Goal: Use online tool/utility: Utilize a website feature to perform a specific function

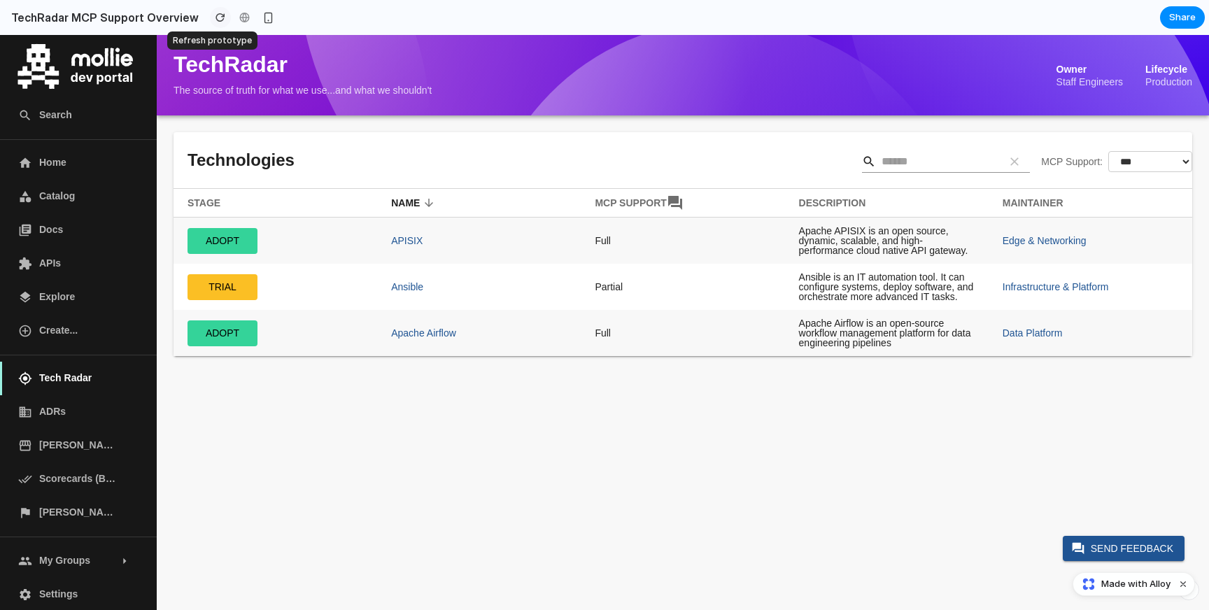
click at [216, 15] on div "button" at bounding box center [221, 18] width 10 height 10
click at [60, 274] on link "APIs" at bounding box center [78, 264] width 157 height 34
click at [1119, 588] on span "Made with Alloy" at bounding box center [1135, 584] width 69 height 14
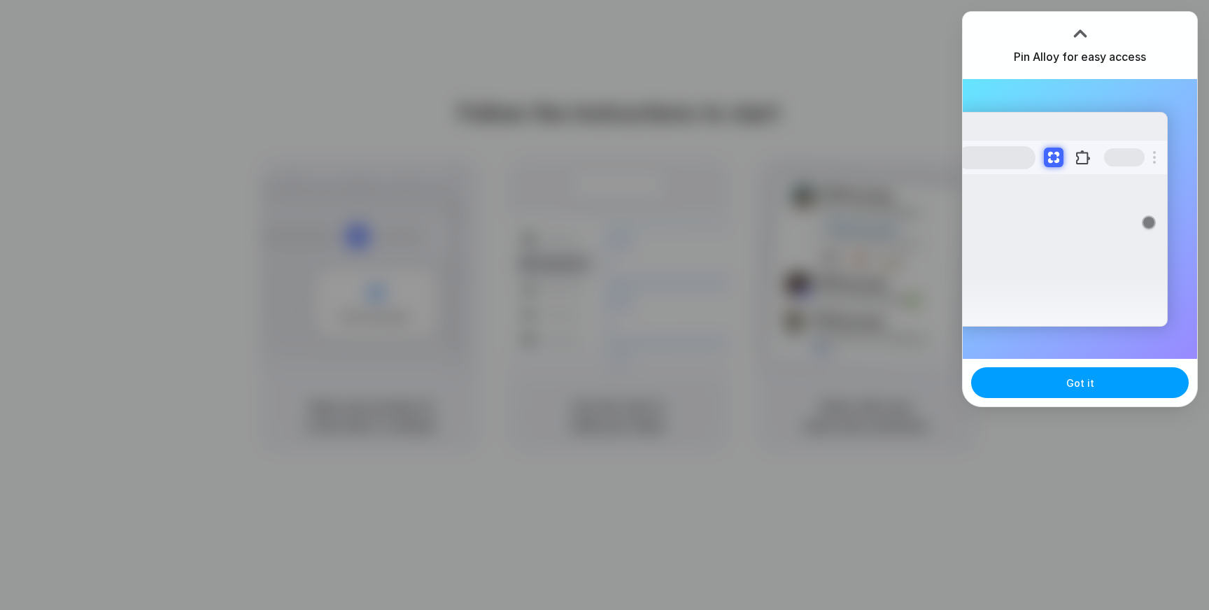
click at [1086, 390] on button "Got it" at bounding box center [1080, 382] width 218 height 31
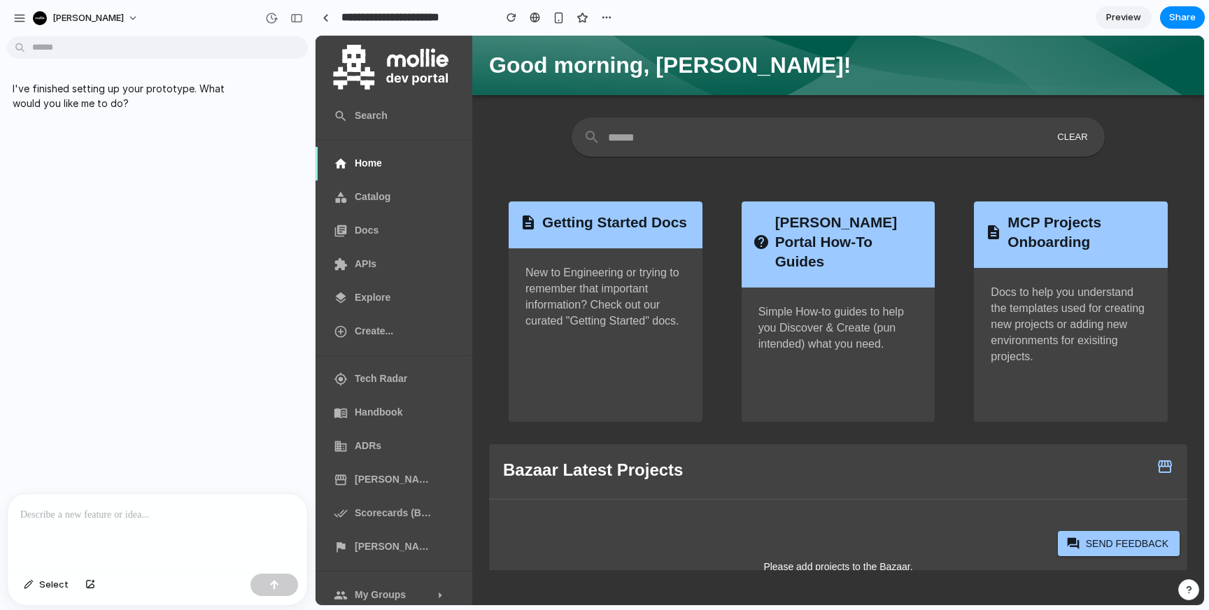
click at [642, 136] on input "text" at bounding box center [826, 137] width 437 height 39
type input "*"
click at [125, 516] on p at bounding box center [157, 515] width 274 height 17
click at [375, 197] on span "Catalog" at bounding box center [394, 197] width 78 height 15
click at [369, 234] on span "Docs" at bounding box center [394, 230] width 78 height 15
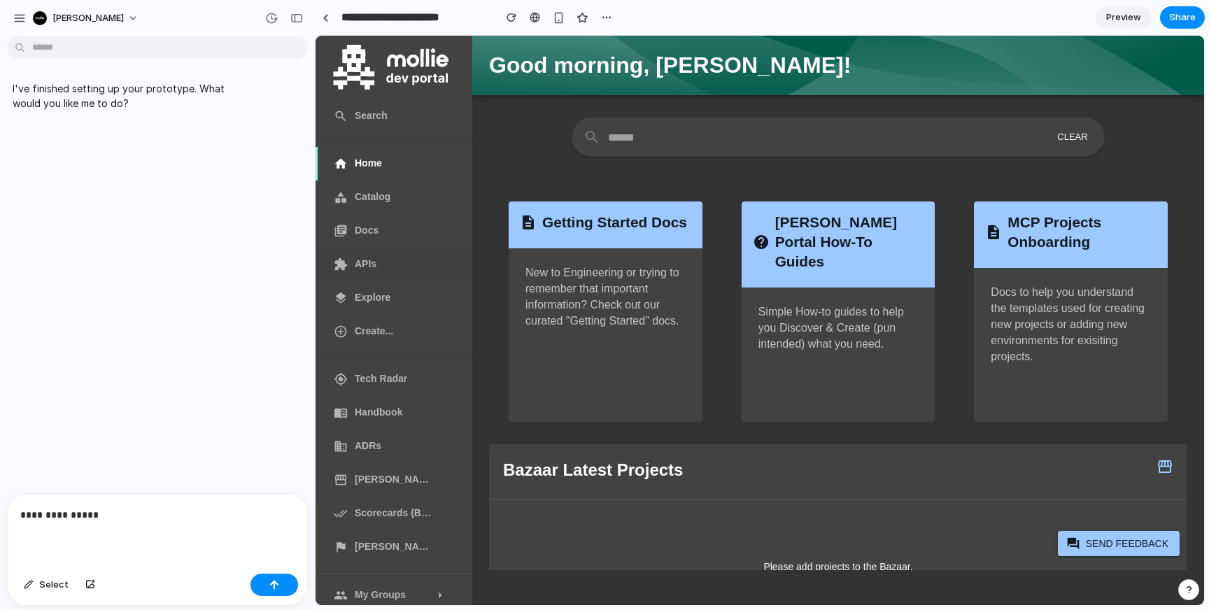
click at [369, 267] on span "APIs" at bounding box center [394, 264] width 78 height 15
click at [369, 303] on span "Explore" at bounding box center [394, 297] width 78 height 15
click at [371, 334] on span "Create..." at bounding box center [394, 331] width 78 height 15
click at [193, 517] on p "**********" at bounding box center [157, 515] width 274 height 17
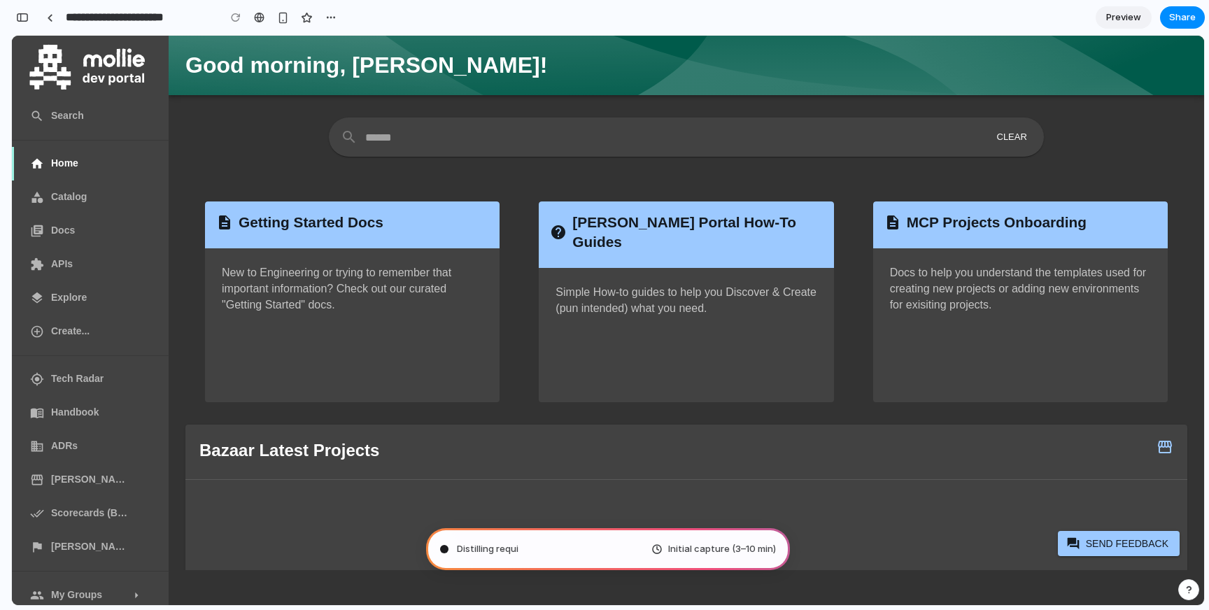
type input "**********"
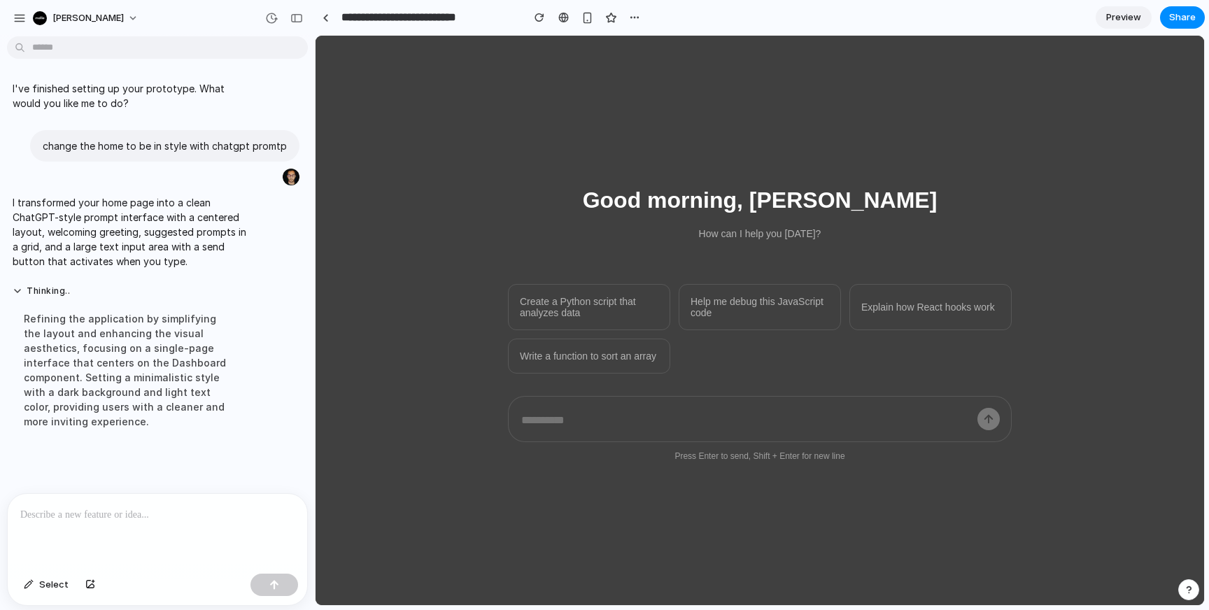
click at [53, 503] on div at bounding box center [157, 531] width 299 height 74
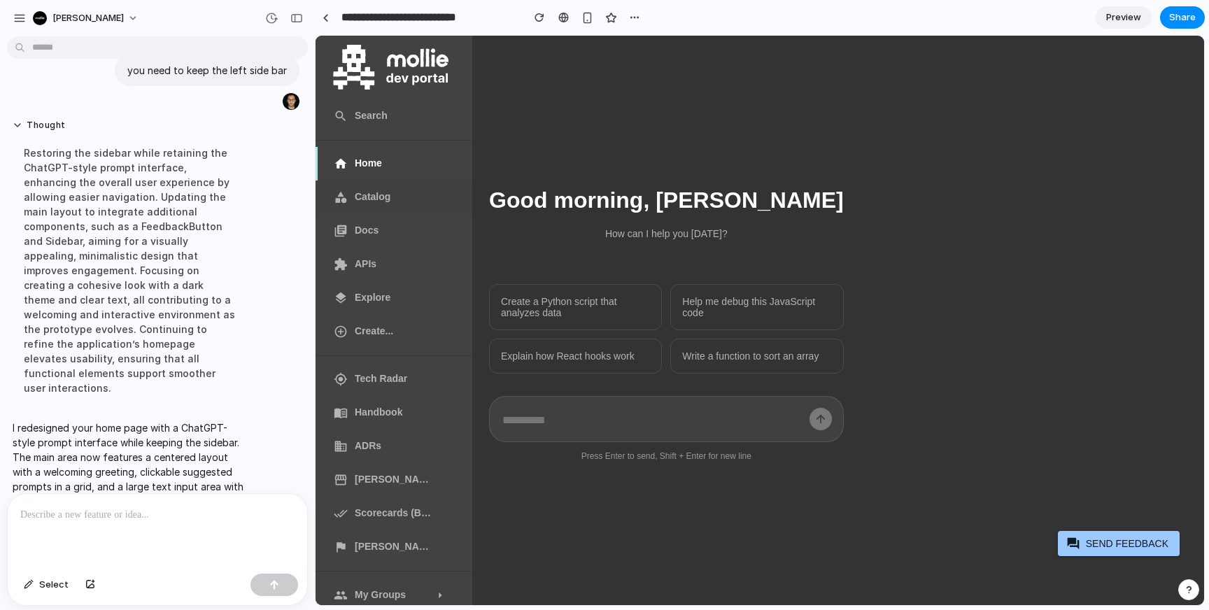
click at [369, 201] on span "Catalog" at bounding box center [394, 197] width 78 height 15
click at [365, 232] on span "Docs" at bounding box center [394, 230] width 78 height 15
click at [365, 267] on span "APIs" at bounding box center [394, 264] width 78 height 15
click at [365, 302] on span "Explore" at bounding box center [394, 297] width 78 height 15
click at [361, 378] on span "Tech Radar" at bounding box center [394, 379] width 78 height 15
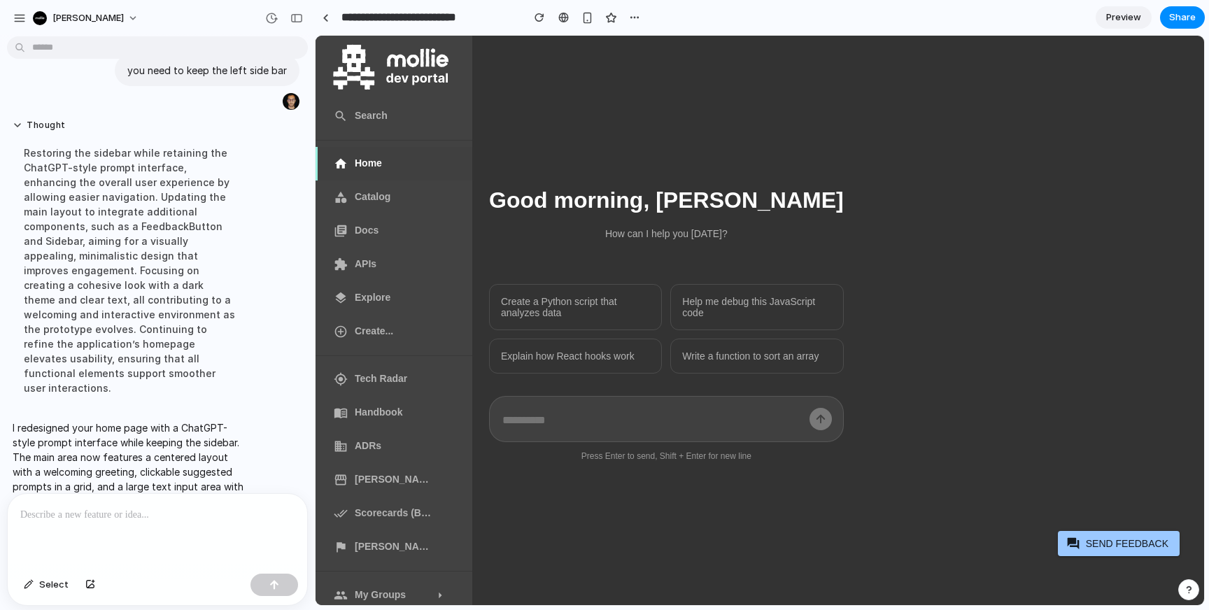
click at [386, 157] on span "Home" at bounding box center [394, 163] width 78 height 15
click at [638, 185] on h1 "Good morning, [PERSON_NAME]" at bounding box center [666, 201] width 355 height 32
click at [887, 199] on main "Good morning, [PERSON_NAME] How can I help you [DATE]? Create a Python script t…" at bounding box center [838, 321] width 732 height 570
click at [41, 574] on button "Select" at bounding box center [46, 585] width 59 height 22
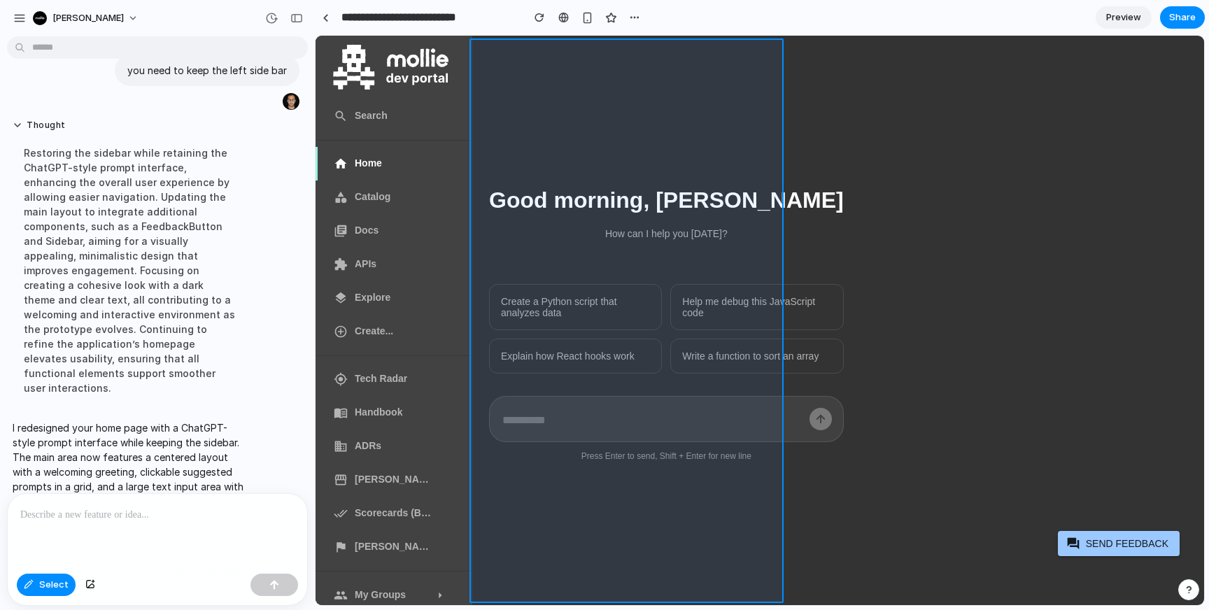
click at [718, 520] on div at bounding box center [760, 320] width 888 height 569
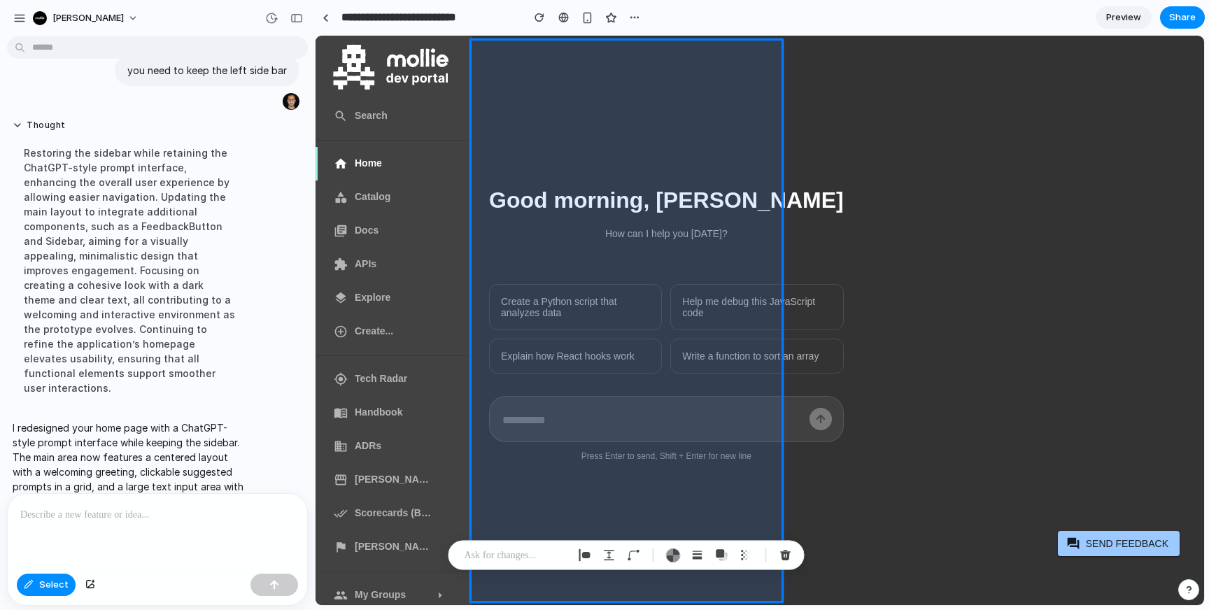
click at [168, 525] on div at bounding box center [157, 531] width 299 height 74
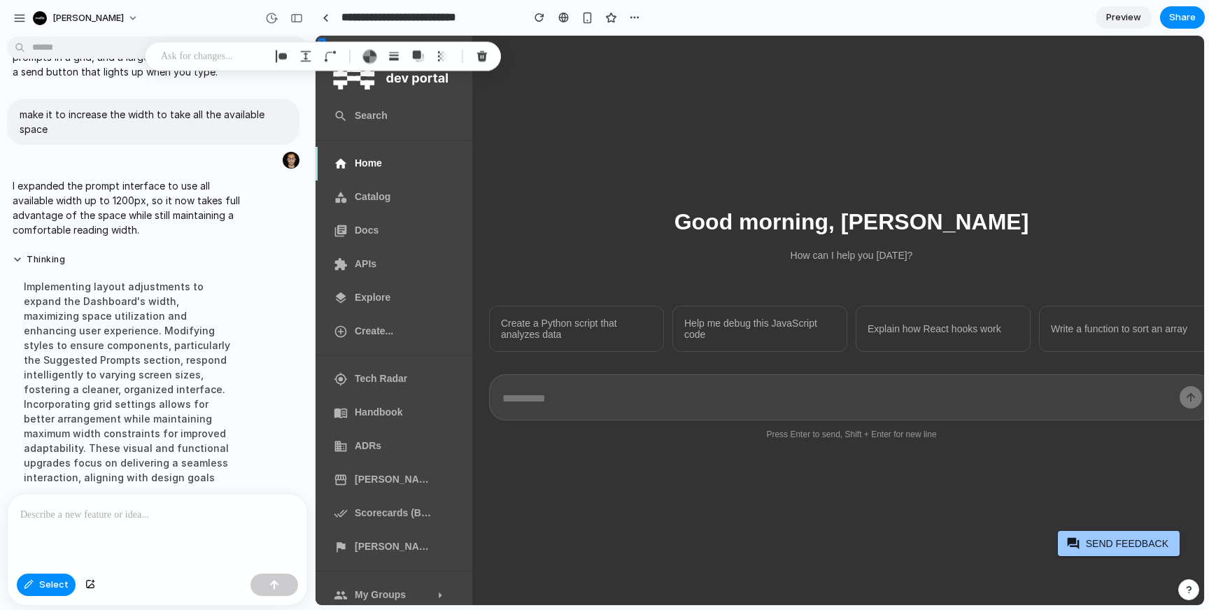
click at [160, 518] on p at bounding box center [157, 515] width 274 height 17
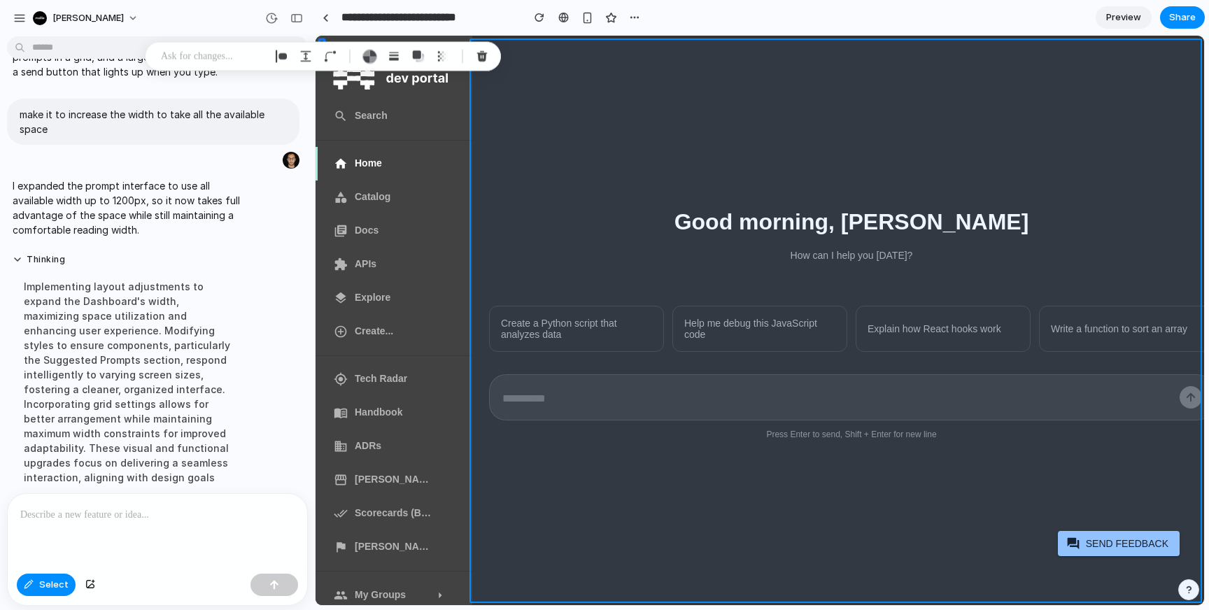
click at [550, 490] on div at bounding box center [760, 320] width 888 height 569
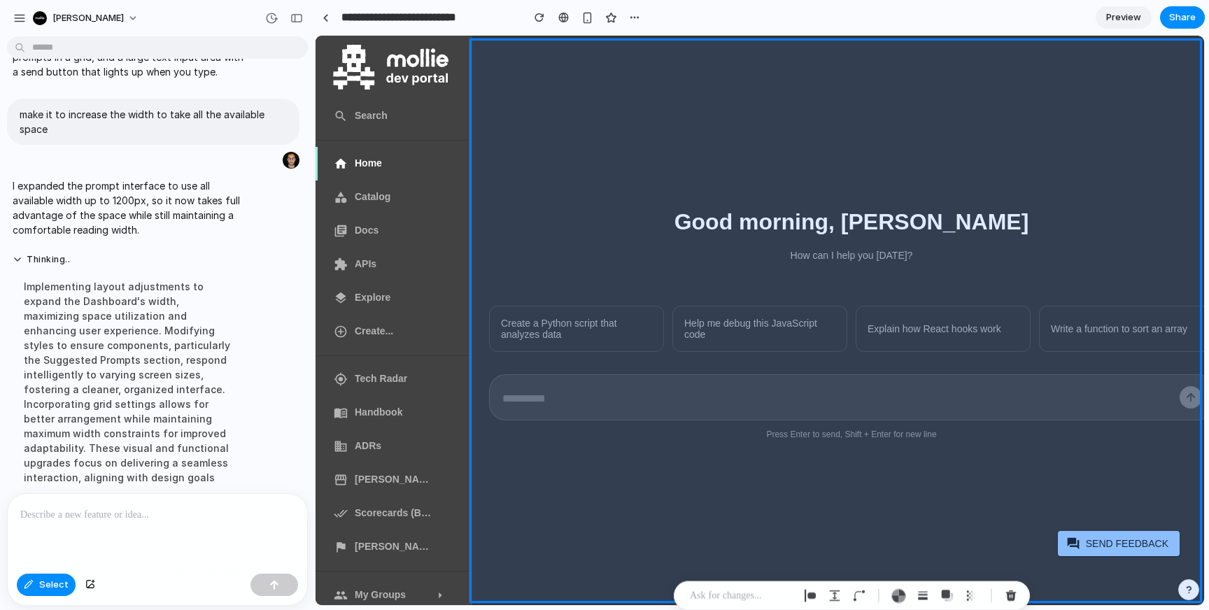
click at [204, 521] on p at bounding box center [157, 515] width 274 height 17
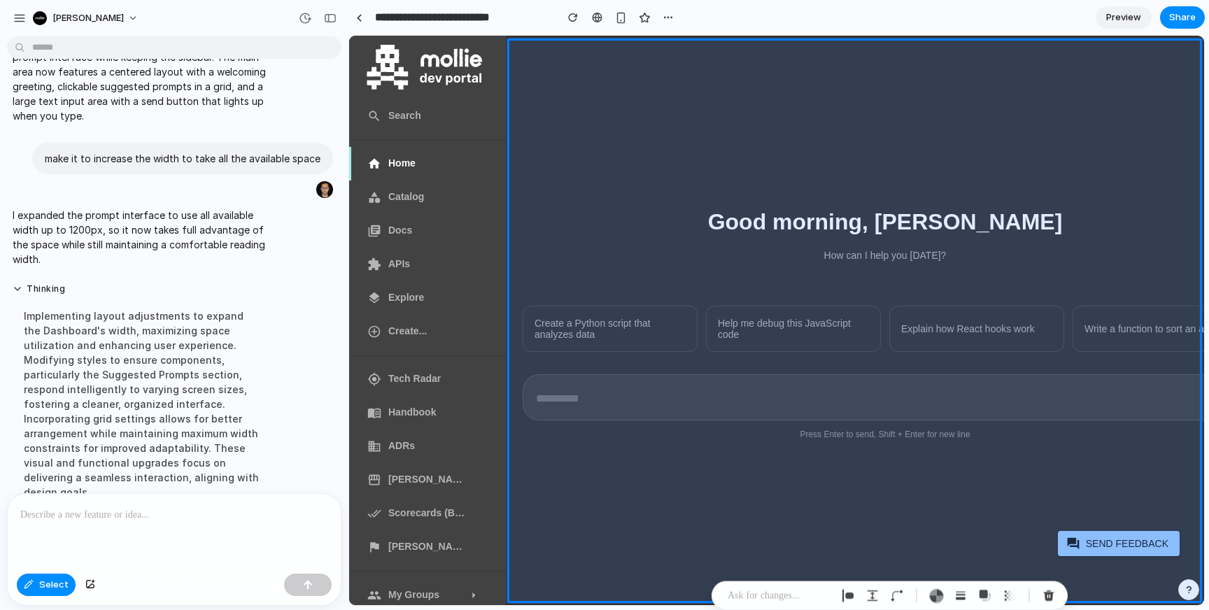
scroll to position [390, 0]
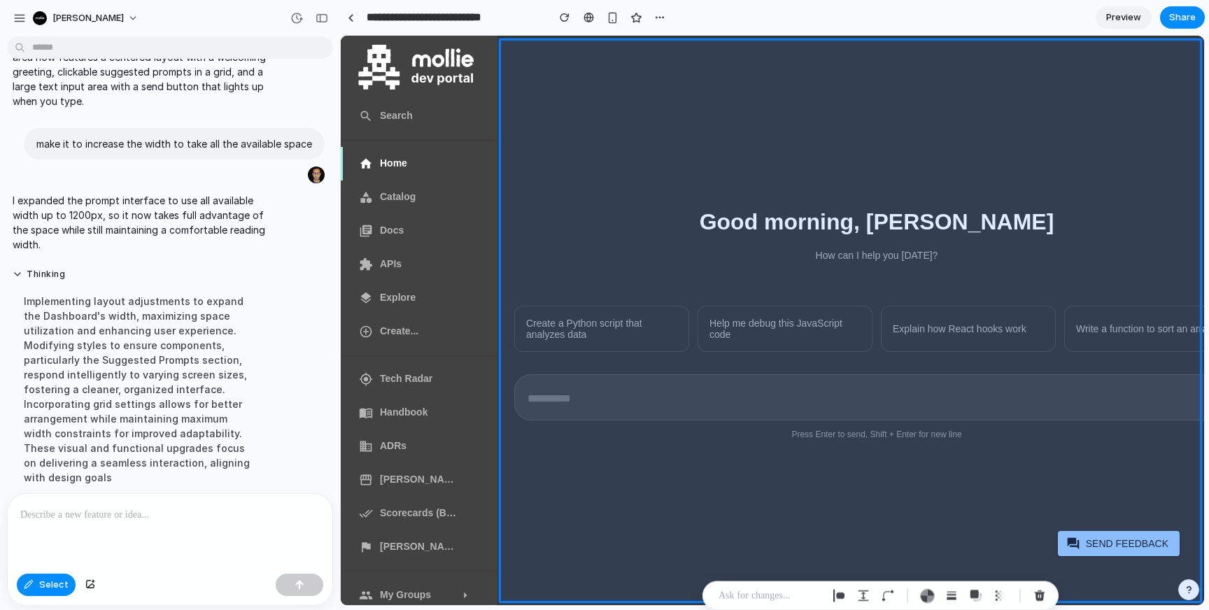
drag, startPoint x: 311, startPoint y: 236, endPoint x: 340, endPoint y: 196, distance: 49.7
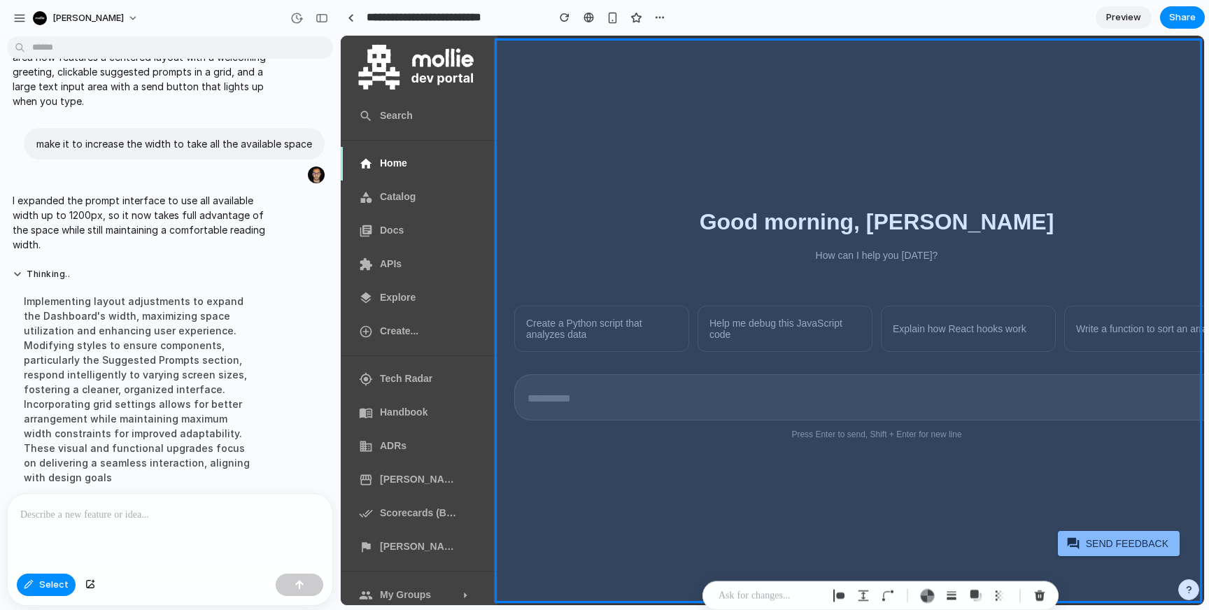
click at [652, 478] on div at bounding box center [775, 320] width 859 height 569
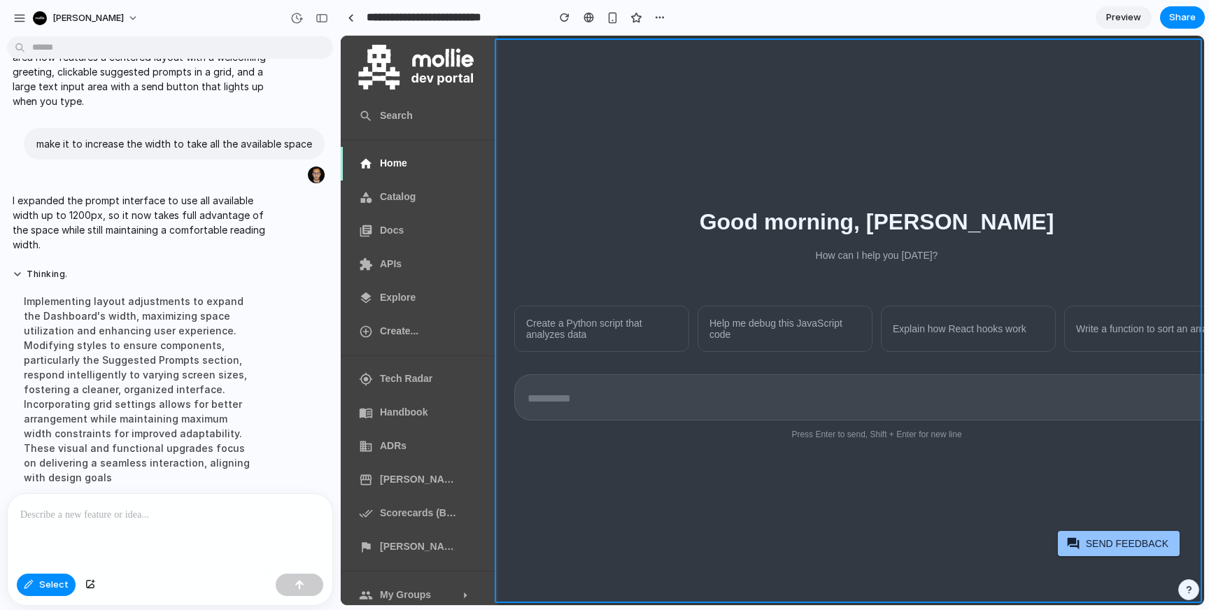
click at [635, 113] on div at bounding box center [775, 320] width 859 height 569
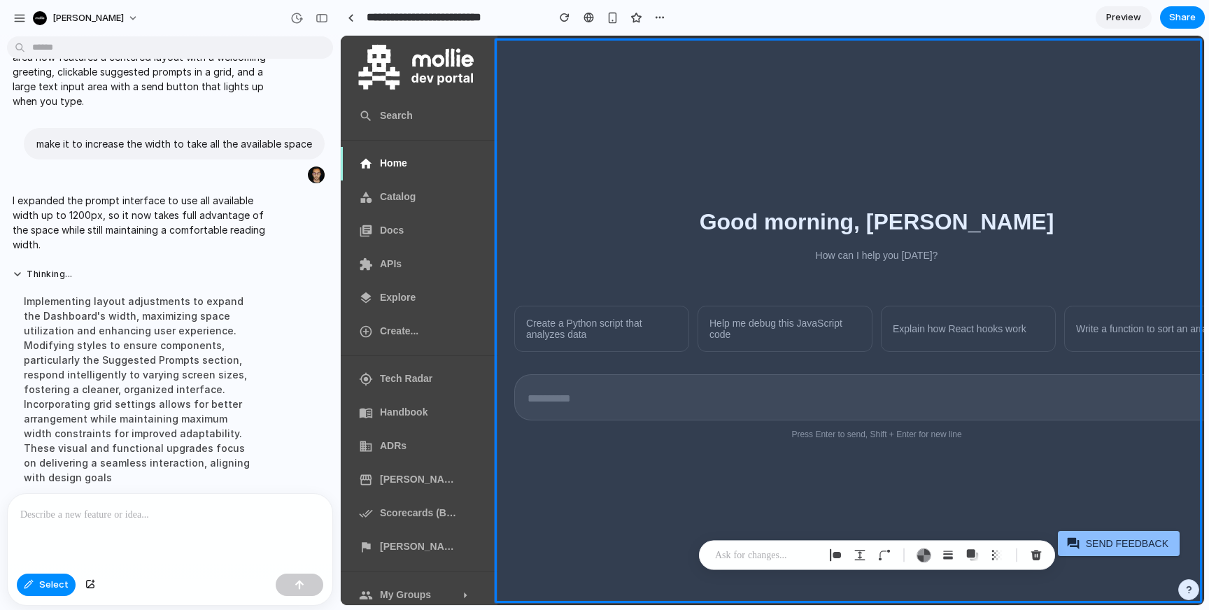
click at [278, 503] on div at bounding box center [170, 531] width 325 height 74
click at [58, 583] on span "Select" at bounding box center [53, 585] width 29 height 14
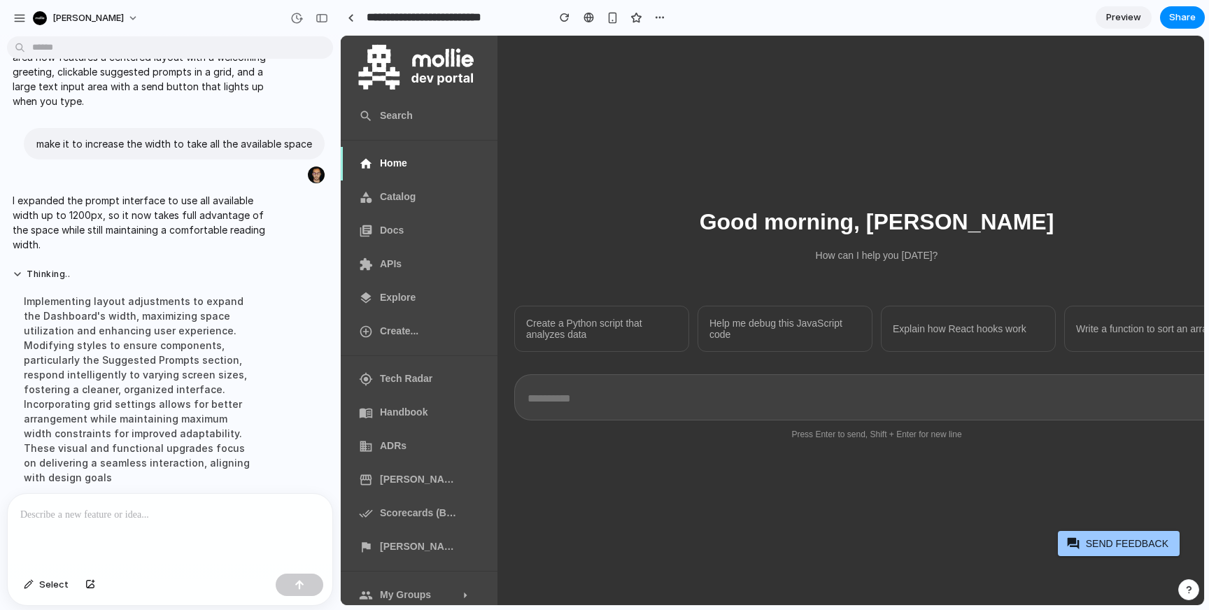
click at [642, 395] on textarea at bounding box center [861, 399] width 670 height 20
type textarea "*"
click at [629, 336] on button "Create a Python script that analyzes data" at bounding box center [601, 329] width 175 height 46
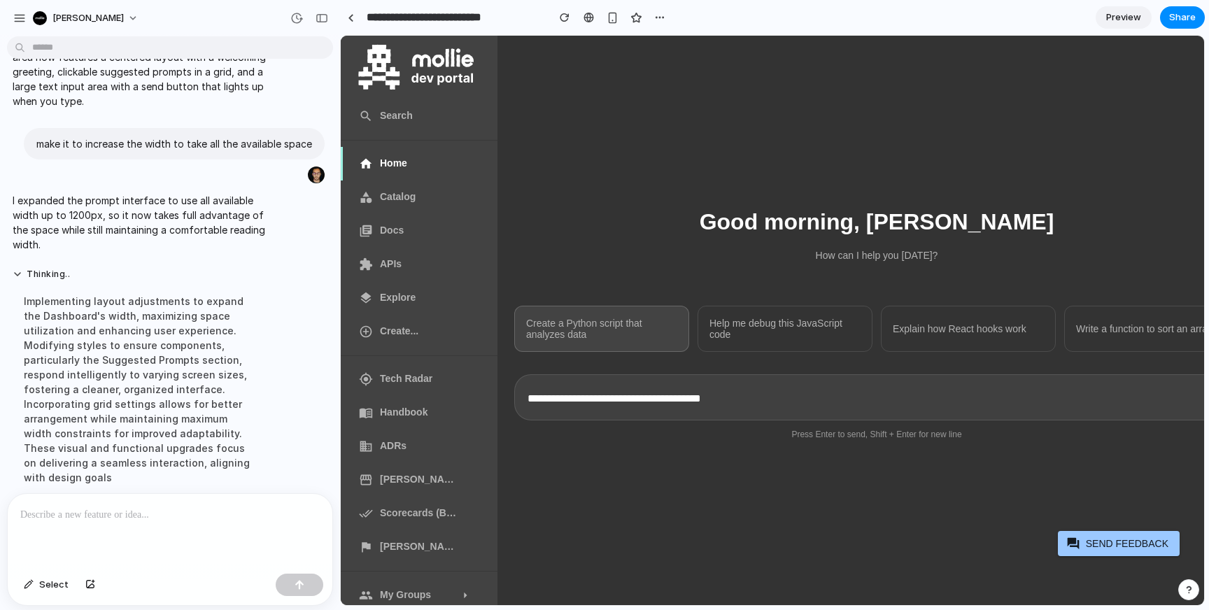
scroll to position [11, 72]
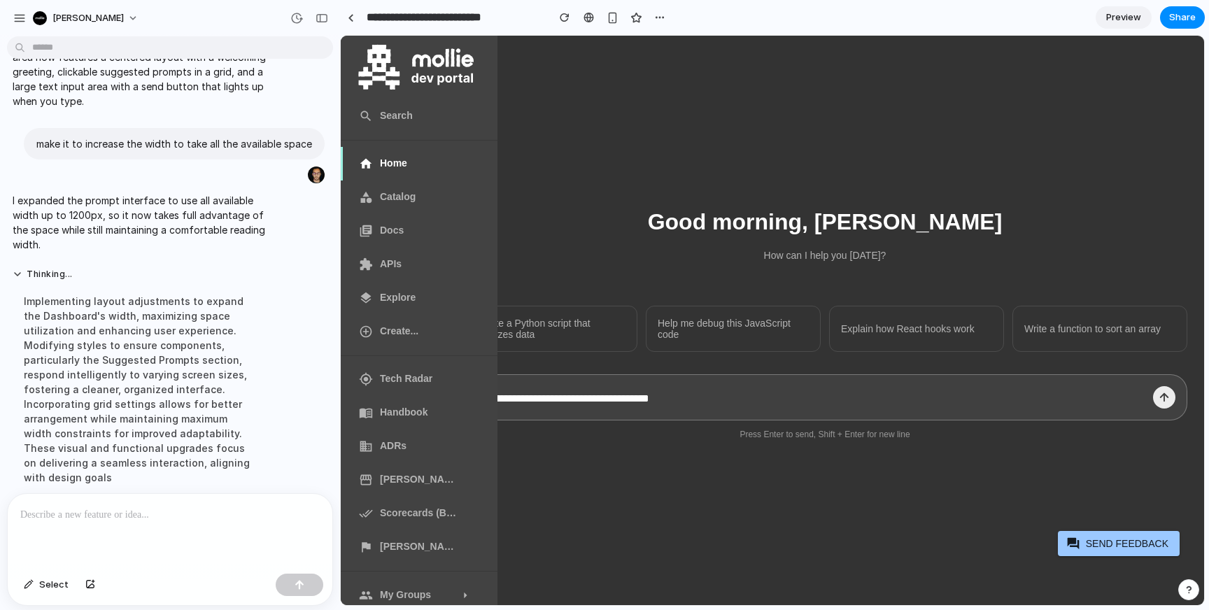
click at [1158, 391] on icon at bounding box center [1164, 397] width 13 height 13
click at [951, 312] on button "Explain how React hooks work" at bounding box center [916, 329] width 175 height 46
click at [1089, 324] on button "Write a function to sort an array" at bounding box center [1099, 329] width 175 height 46
type textarea "**********"
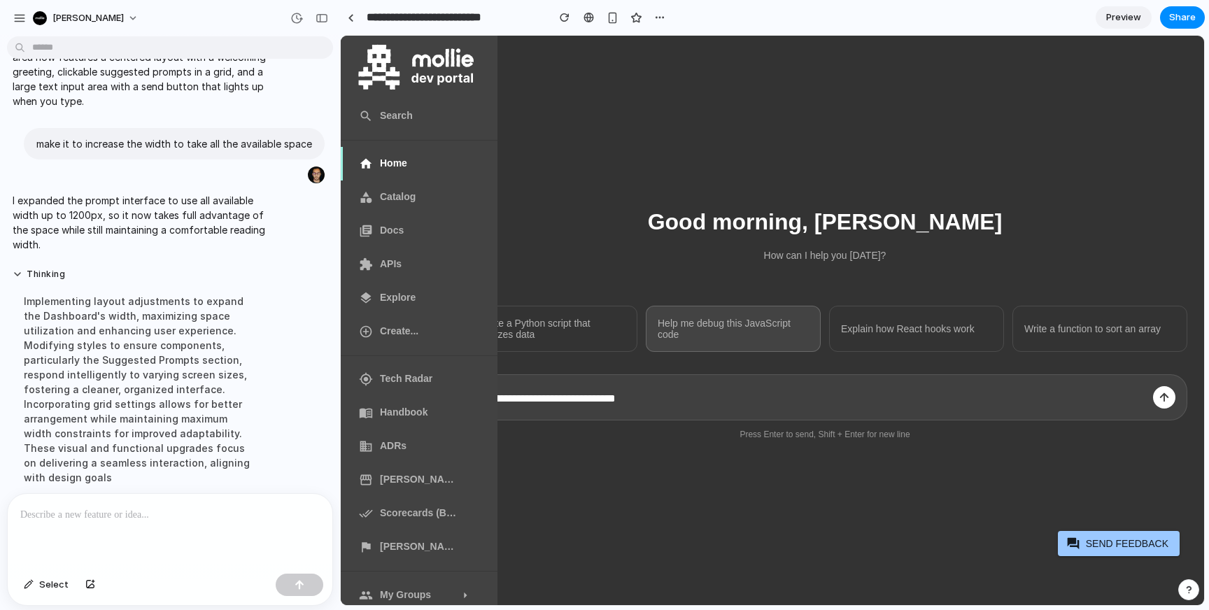
scroll to position [8, 0]
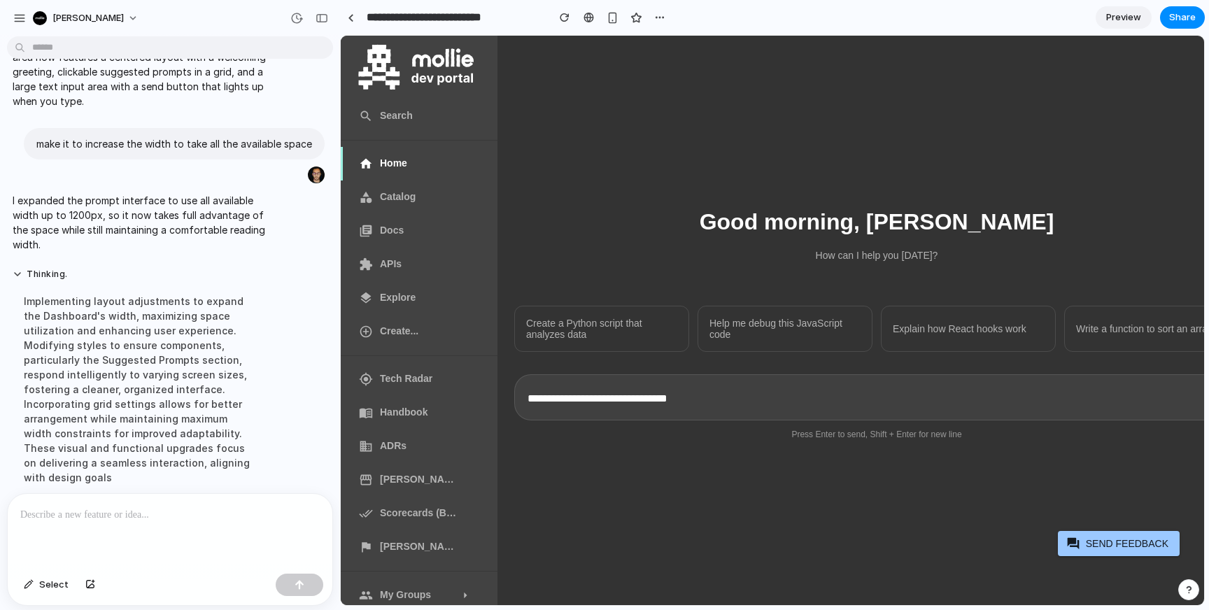
click at [248, 528] on div at bounding box center [170, 531] width 325 height 74
click at [637, 389] on textarea "**********" at bounding box center [861, 399] width 670 height 20
click at [153, 517] on p at bounding box center [169, 515] width 299 height 17
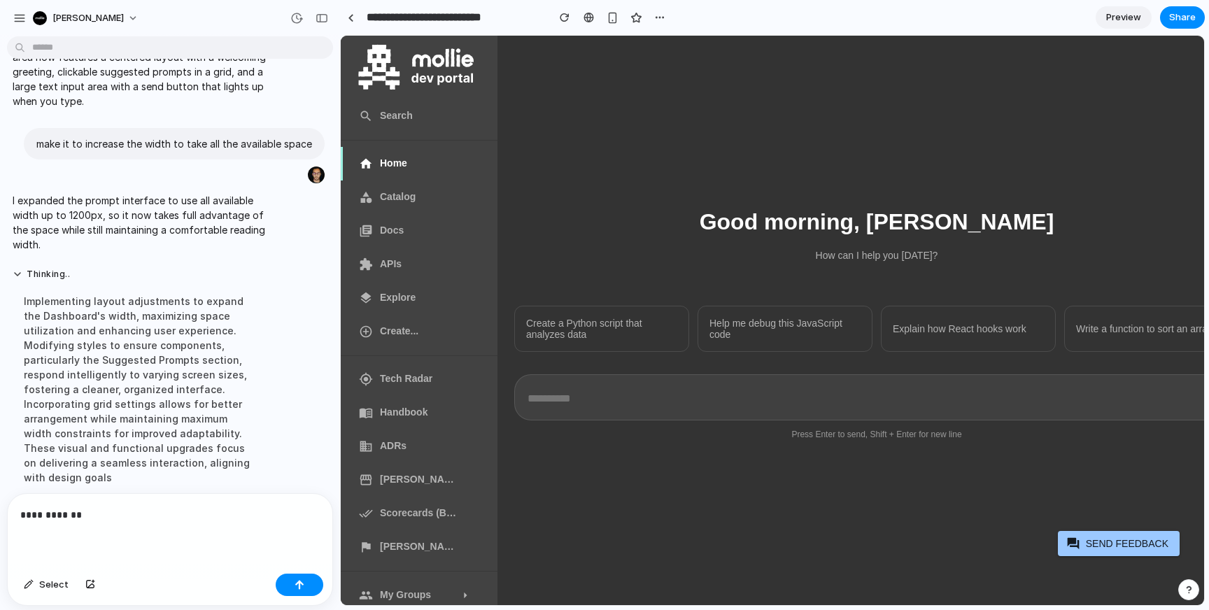
click at [185, 514] on p "**********" at bounding box center [169, 515] width 299 height 17
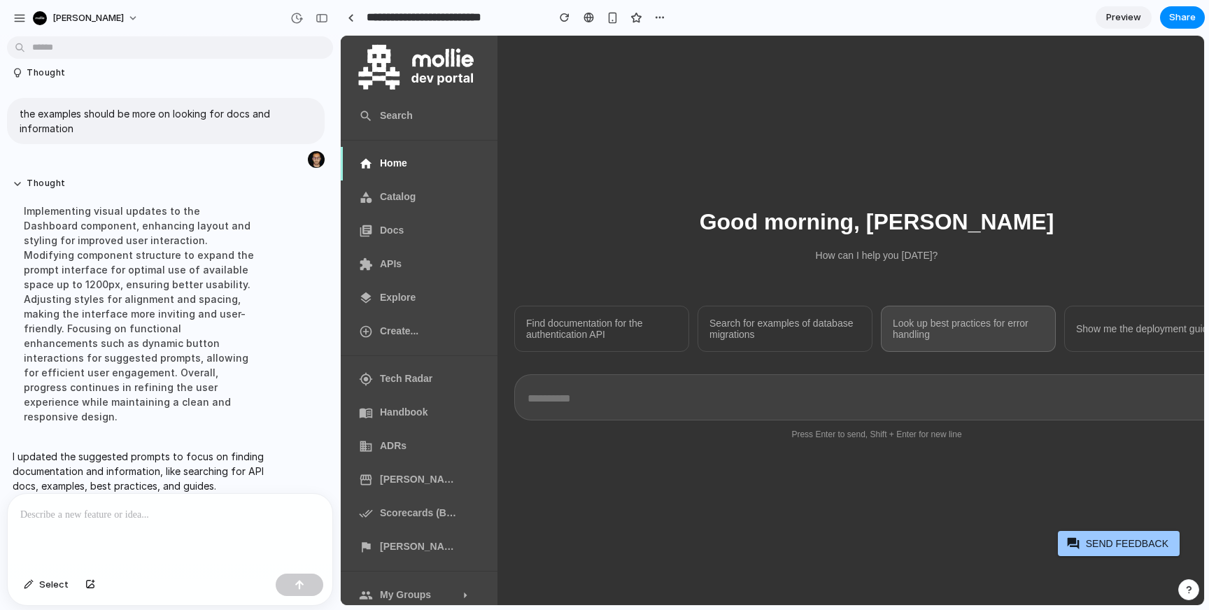
scroll to position [0, 72]
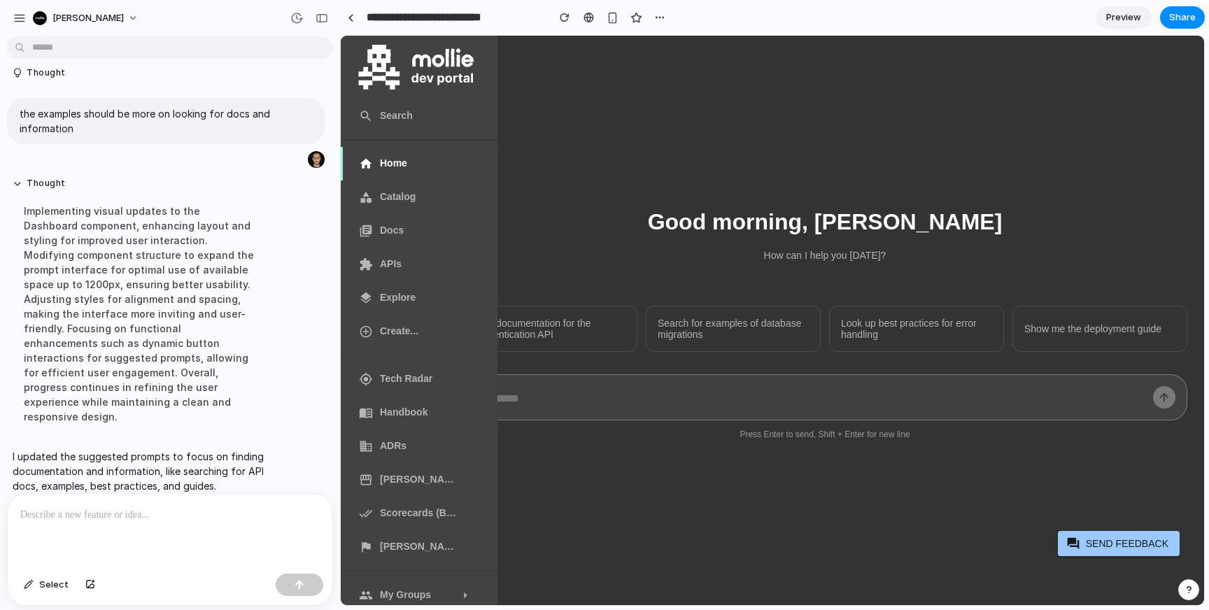
click at [1017, 402] on textarea at bounding box center [809, 399] width 670 height 20
type textarea "***"
click at [1158, 391] on icon at bounding box center [1164, 397] width 13 height 13
